Goal: Navigation & Orientation: Find specific page/section

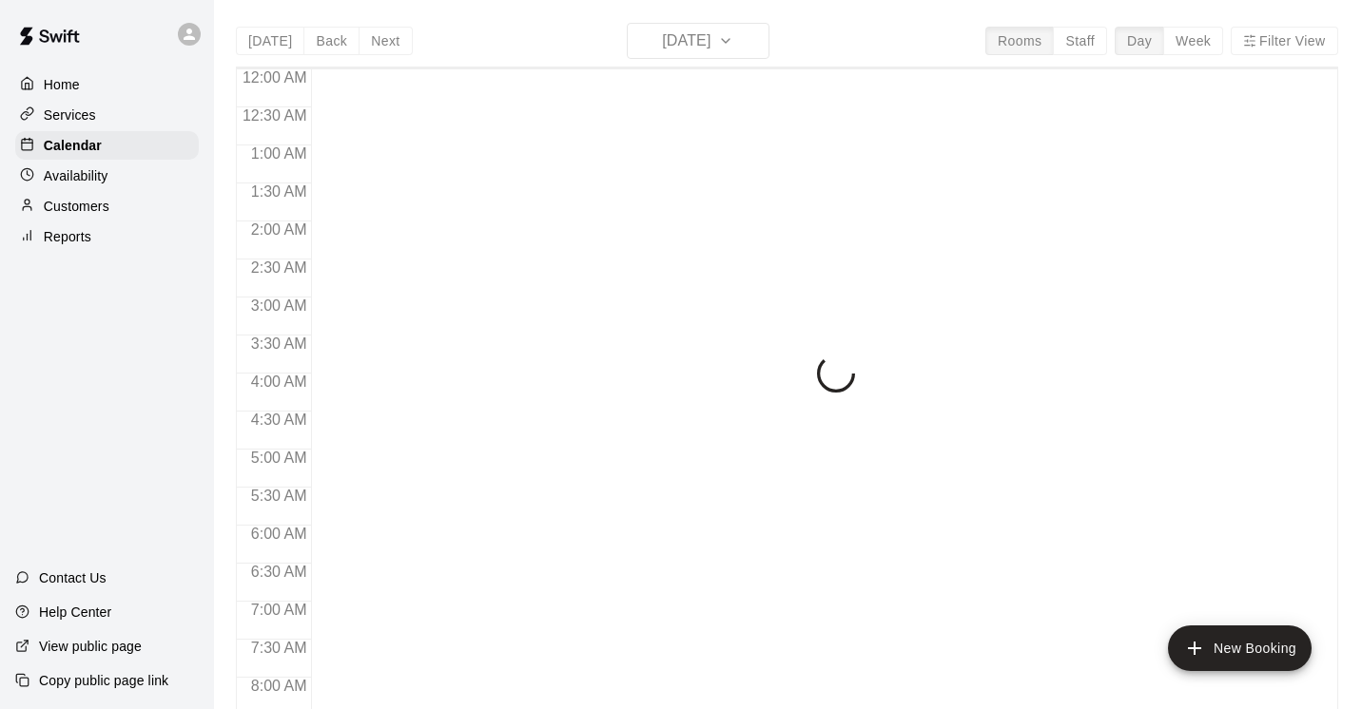
scroll to position [964, 0]
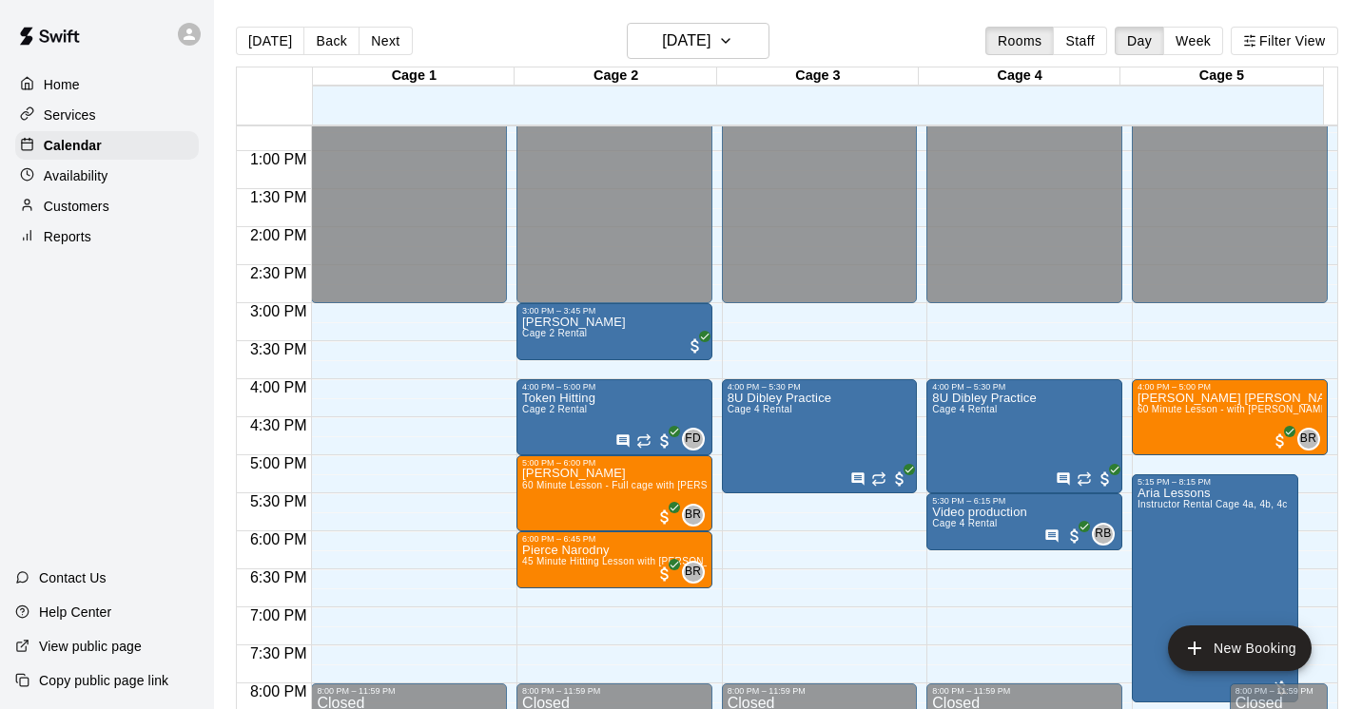
click at [74, 89] on p "Home" at bounding box center [62, 84] width 36 height 19
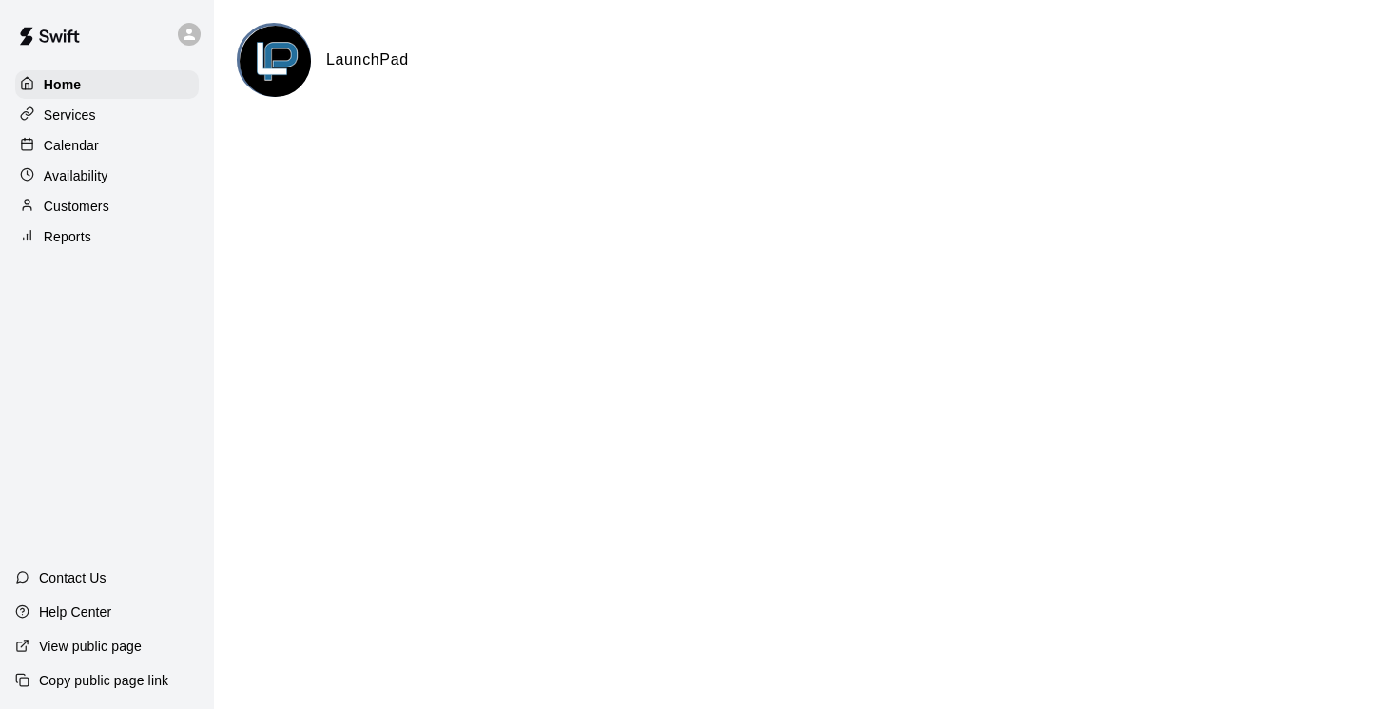
click at [69, 109] on p "Services" at bounding box center [70, 115] width 52 height 19
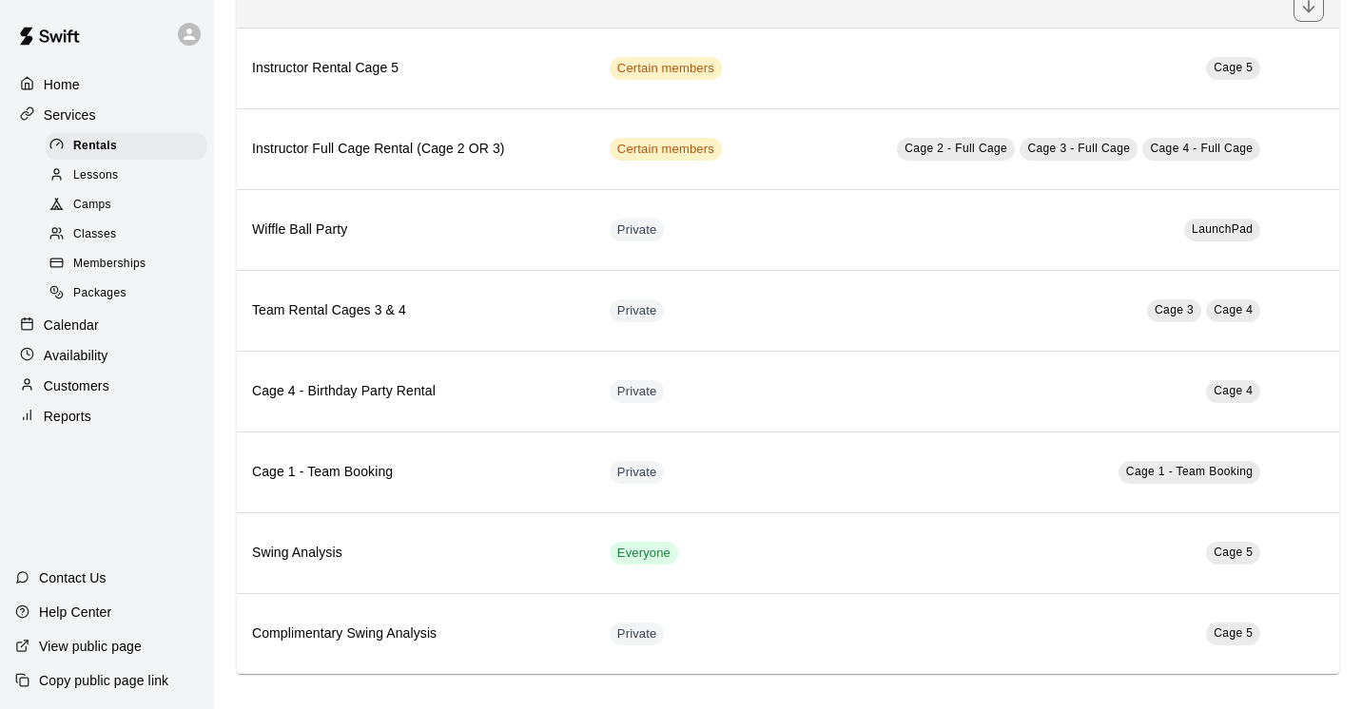
scroll to position [892, 0]
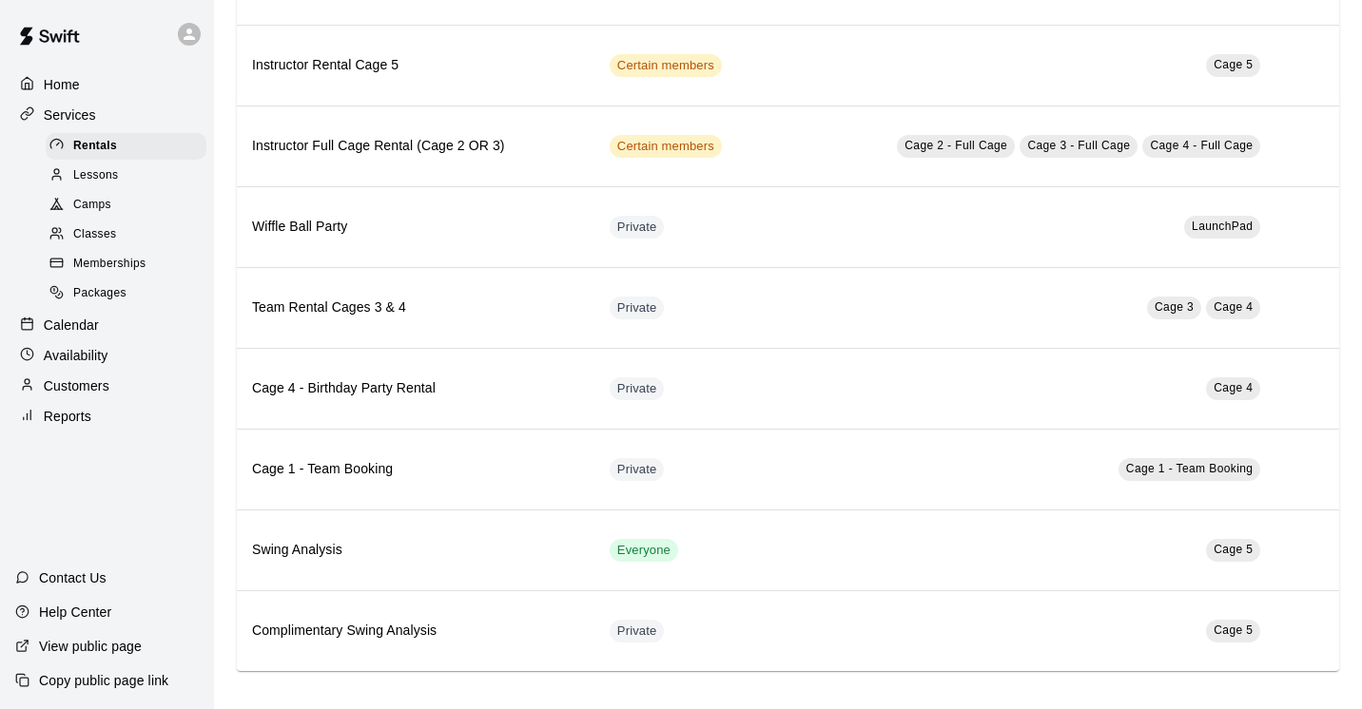
click at [107, 293] on span "Packages" at bounding box center [99, 293] width 53 height 19
